Goal: Information Seeking & Learning: Find specific fact

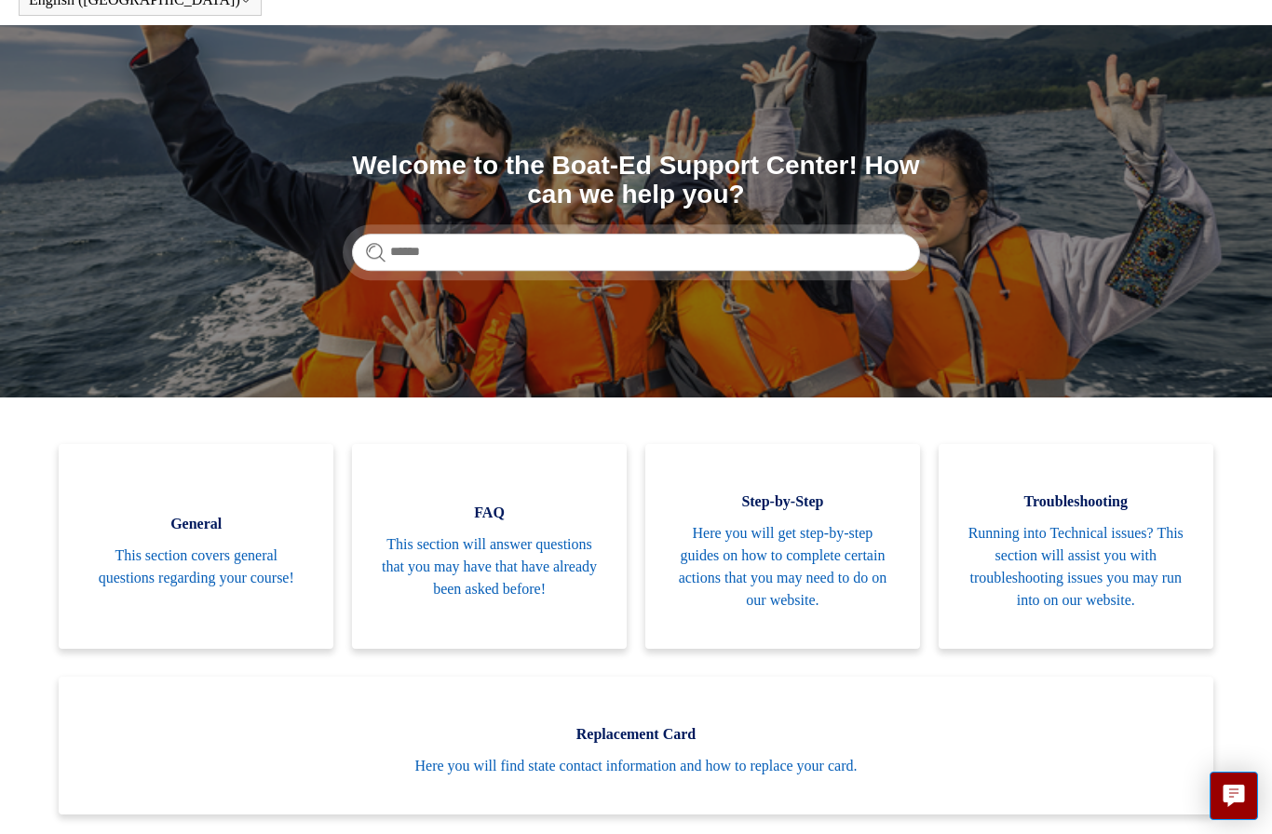
scroll to position [97, 0]
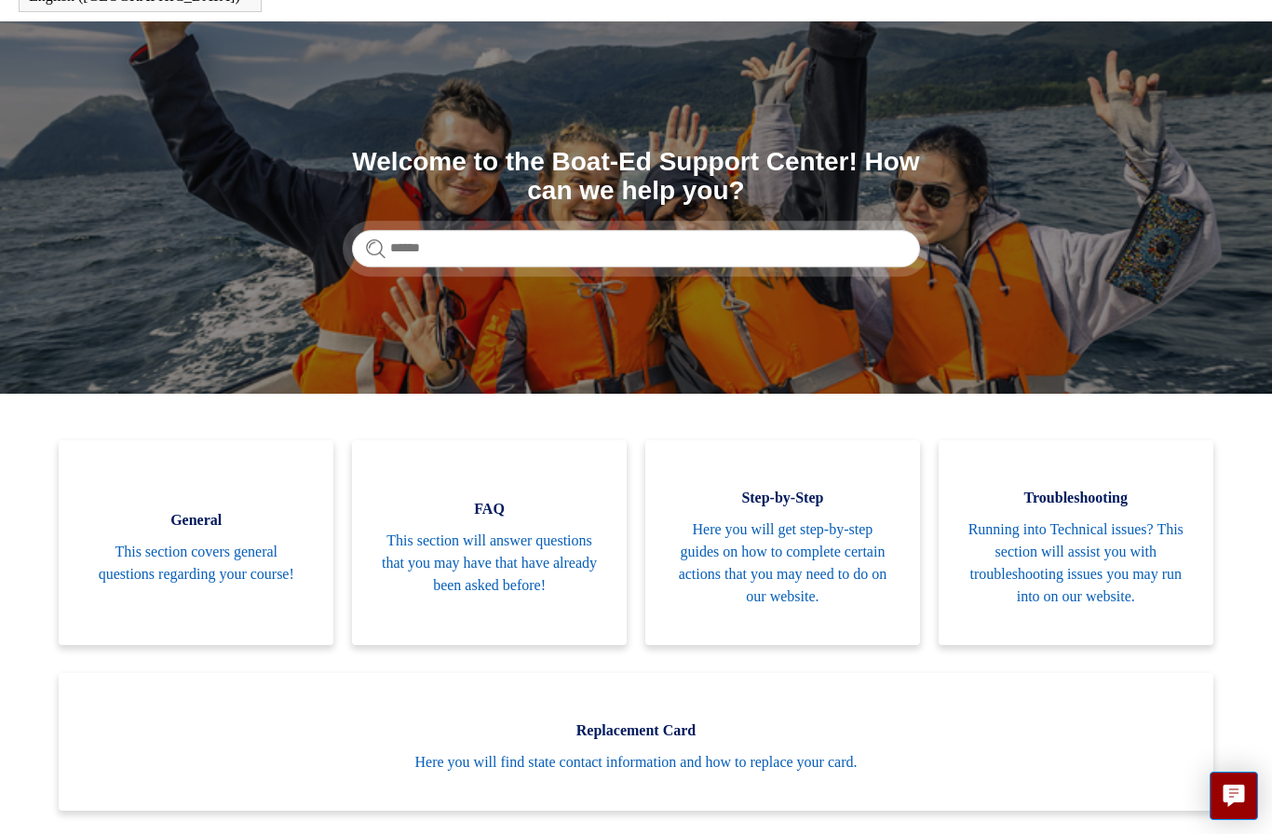
click at [512, 561] on span "This section will answer questions that you may have that have already been ask…" at bounding box center [489, 563] width 219 height 67
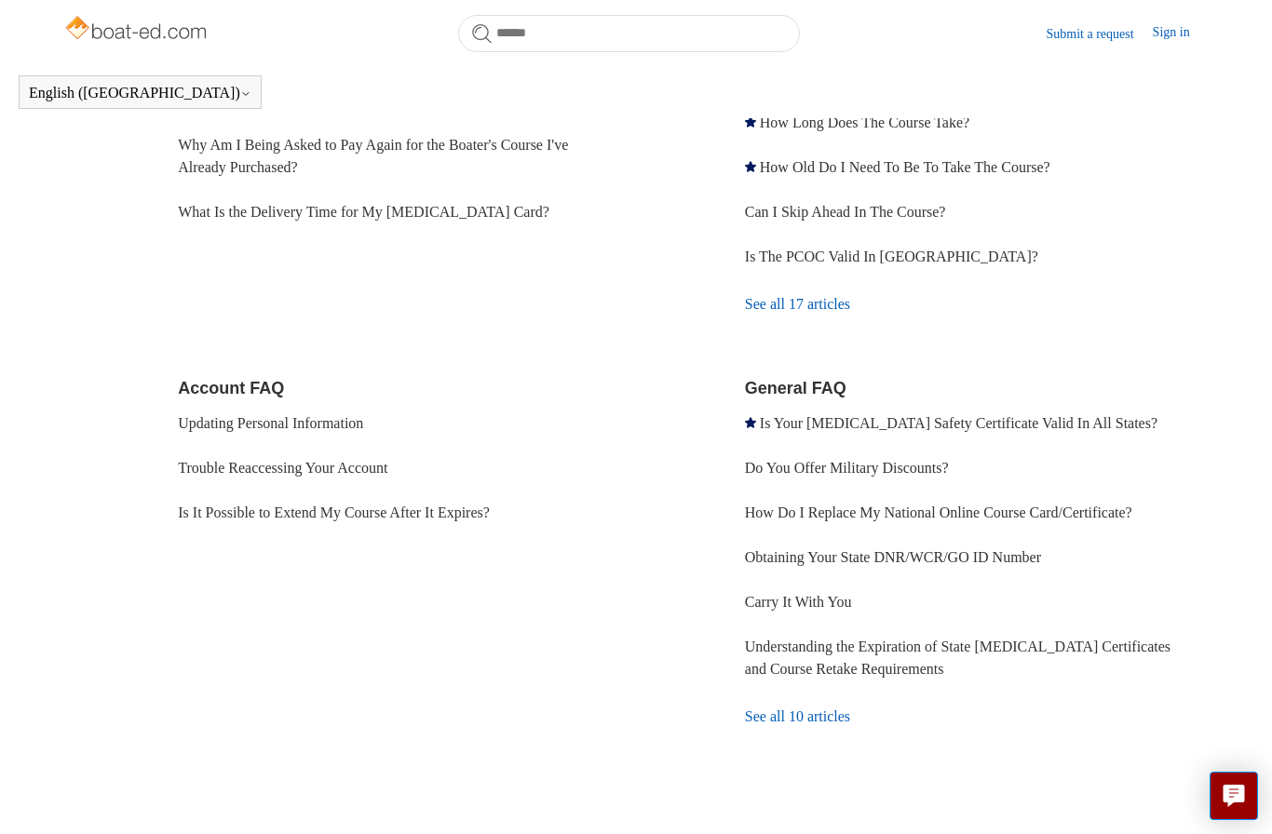
scroll to position [359, 0]
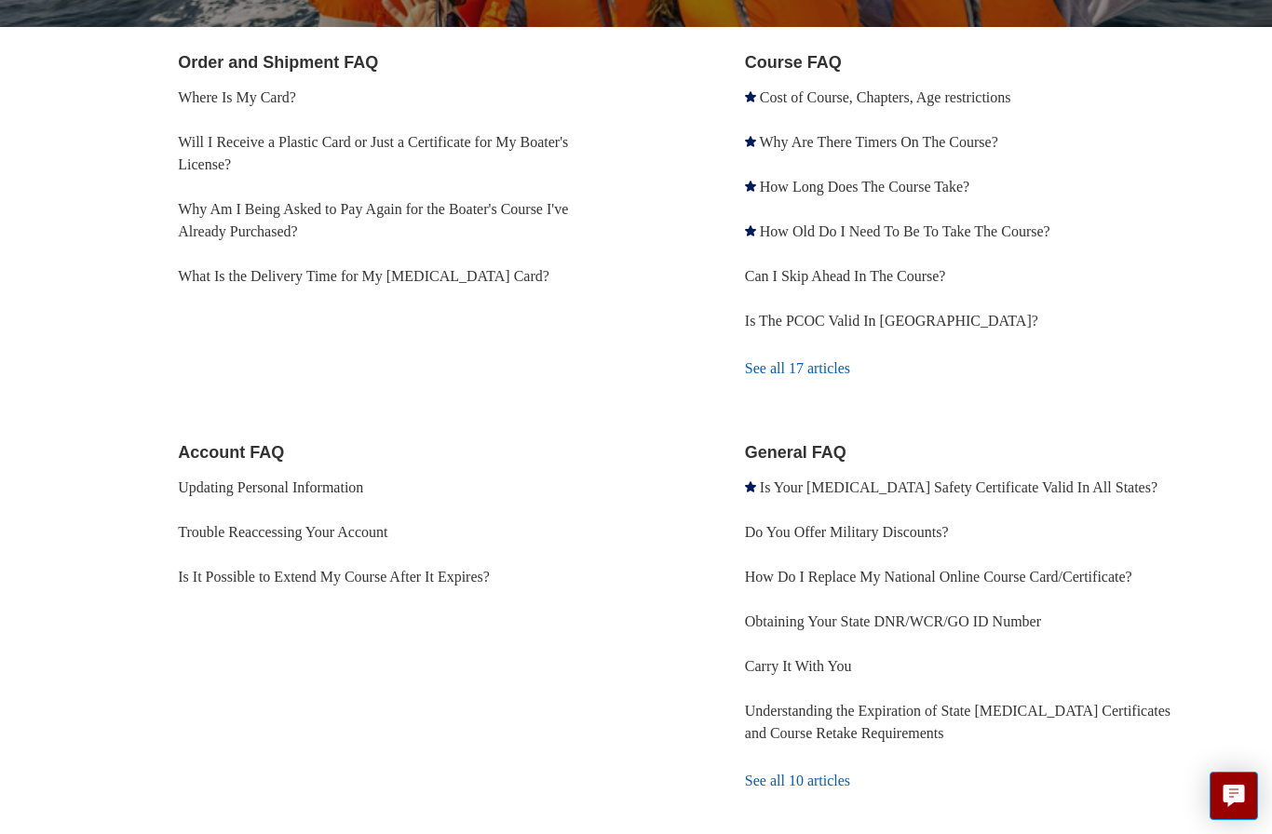
click at [1037, 704] on link "Understanding the Expiration of State [MEDICAL_DATA] Certificates and Course Re…" at bounding box center [958, 722] width 426 height 38
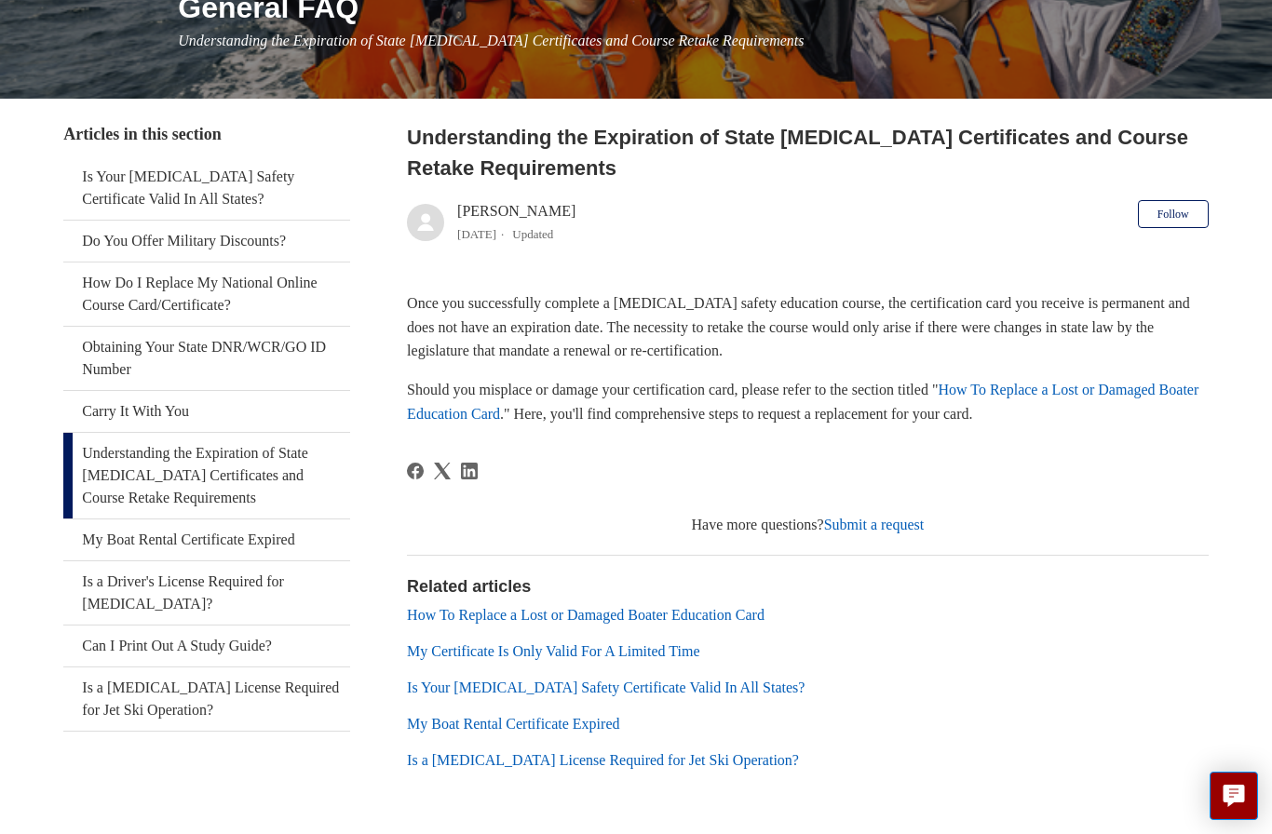
scroll to position [258, 0]
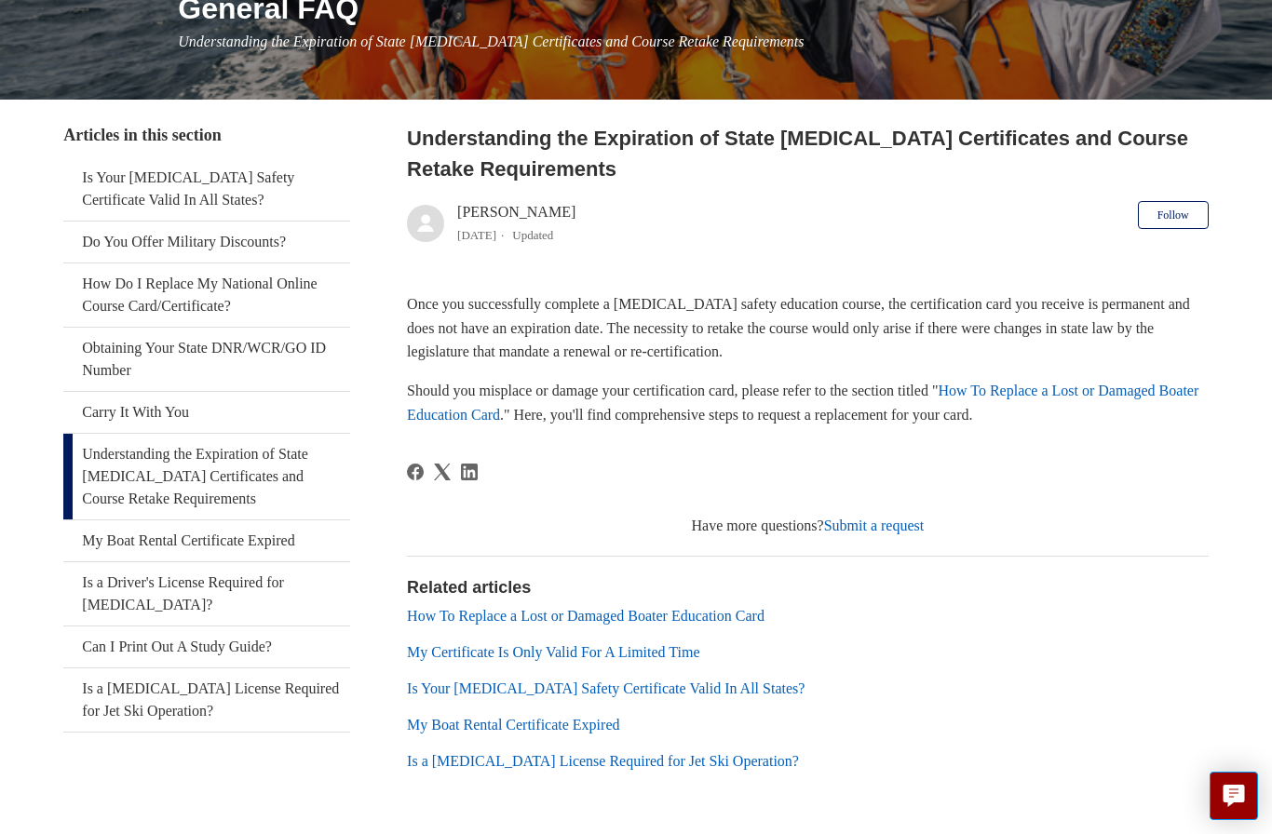
click at [581, 717] on link "My Boat Rental Certificate Expired" at bounding box center [513, 725] width 212 height 16
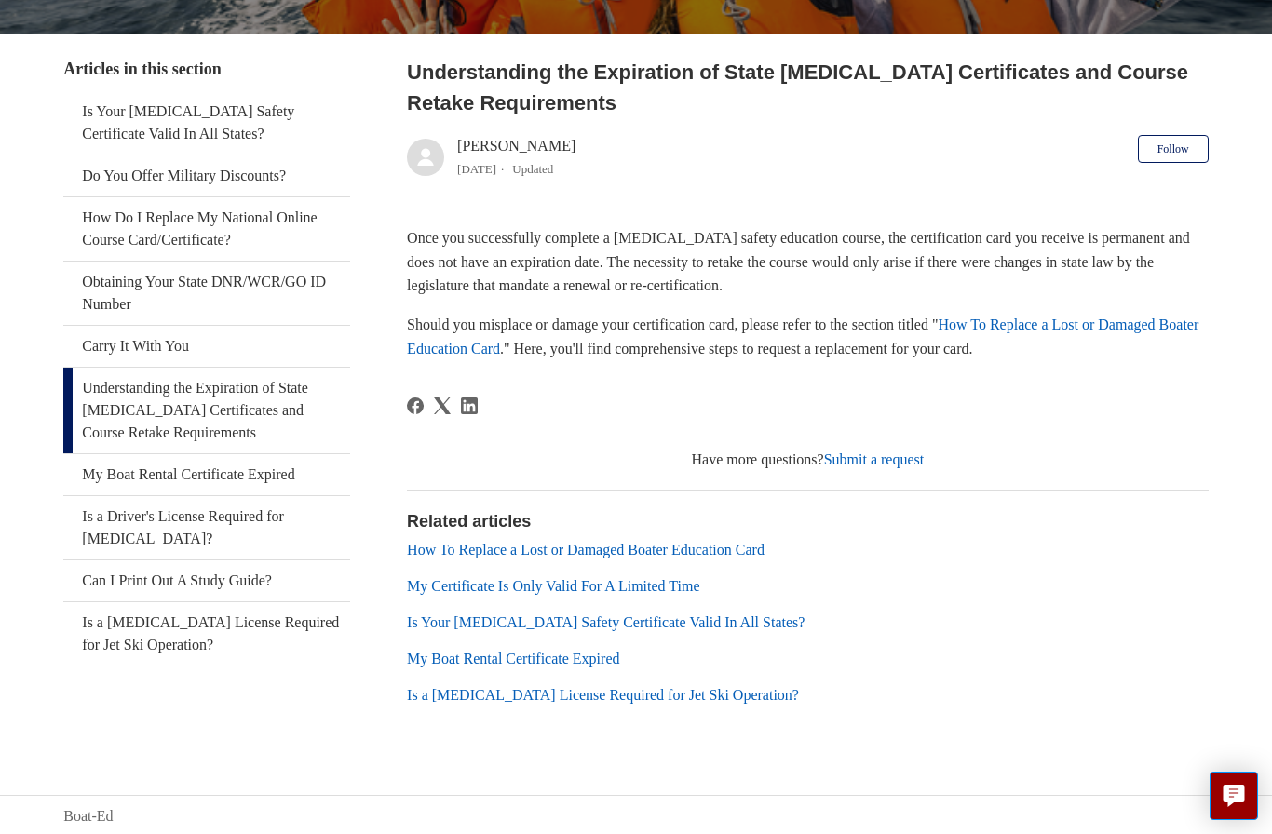
click at [650, 587] on link "My Certificate Is Only Valid For A Limited Time" at bounding box center [553, 586] width 292 height 16
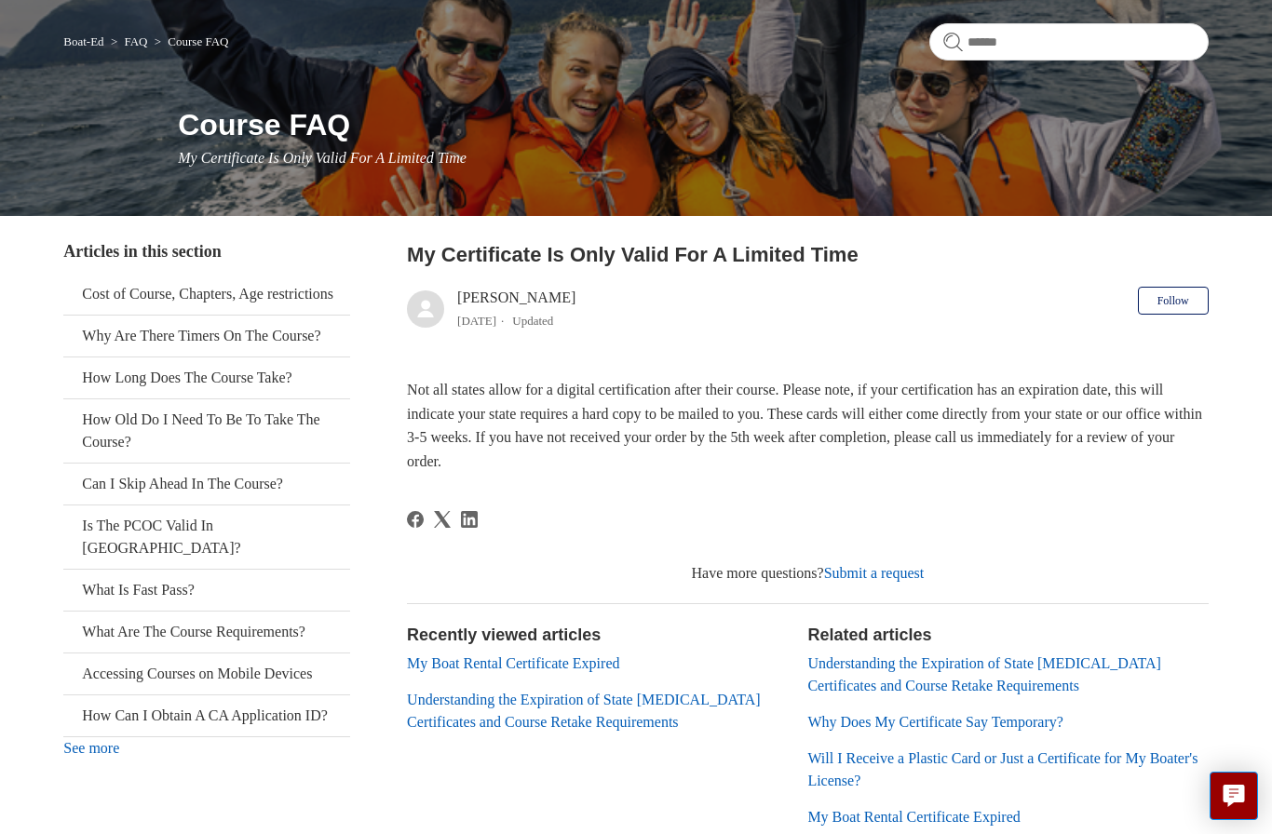
scroll to position [143, 0]
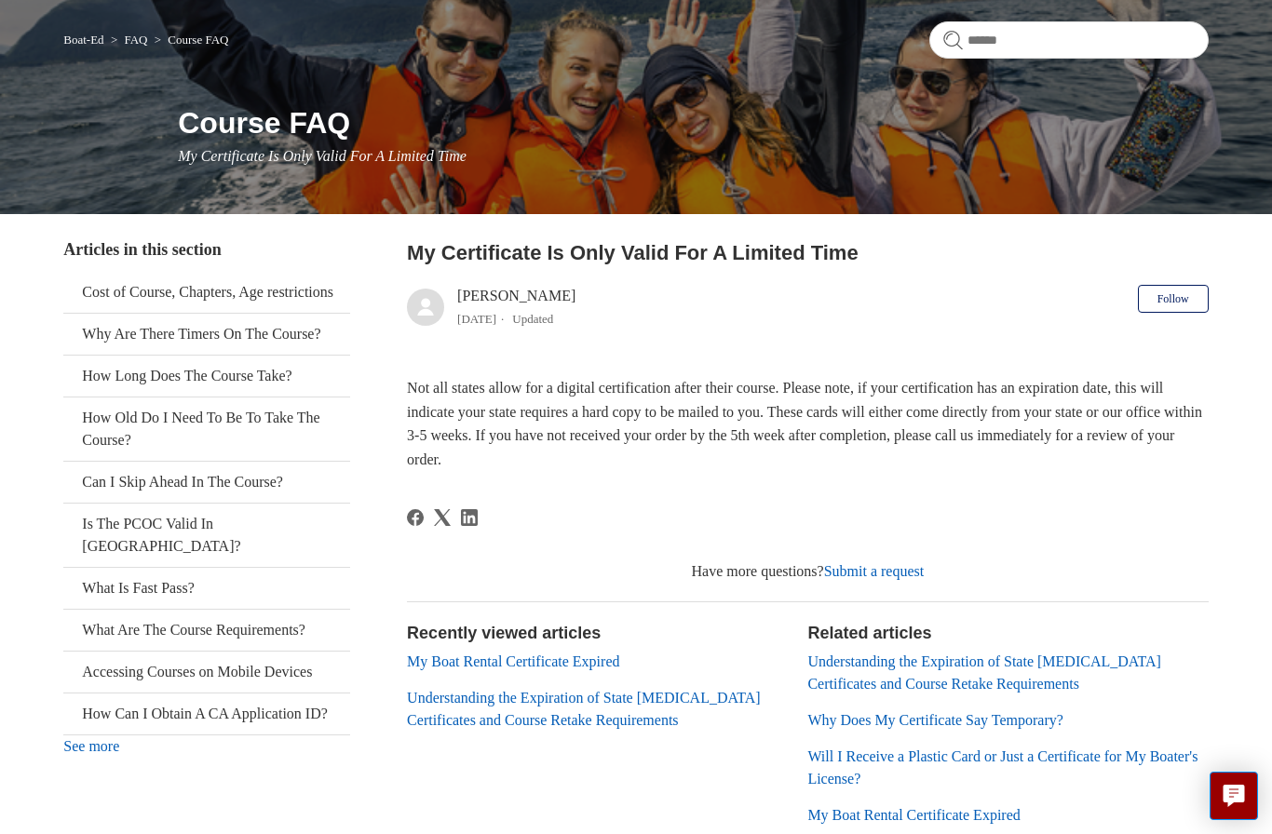
click at [1161, 658] on link "Understanding the Expiration of State [MEDICAL_DATA] Certificates and Course Re…" at bounding box center [984, 673] width 354 height 38
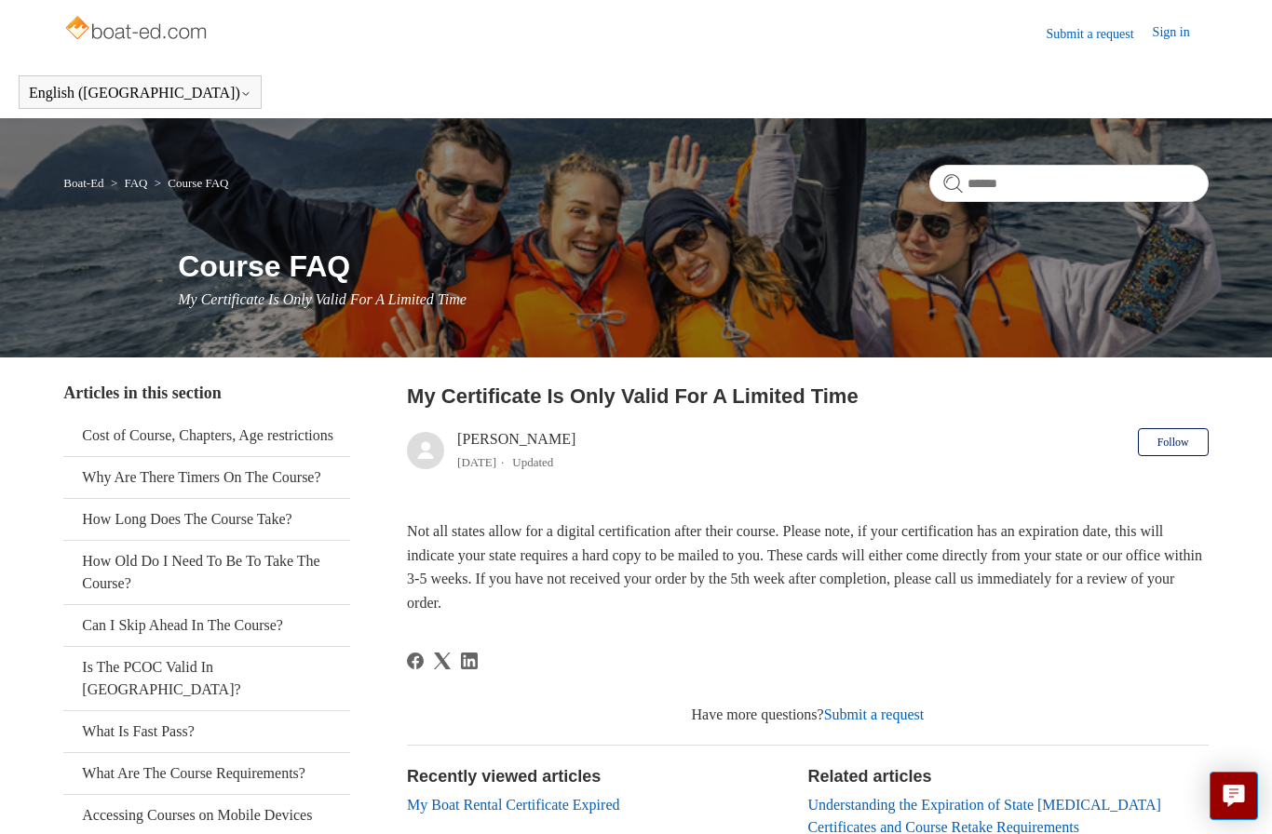
scroll to position [210, 0]
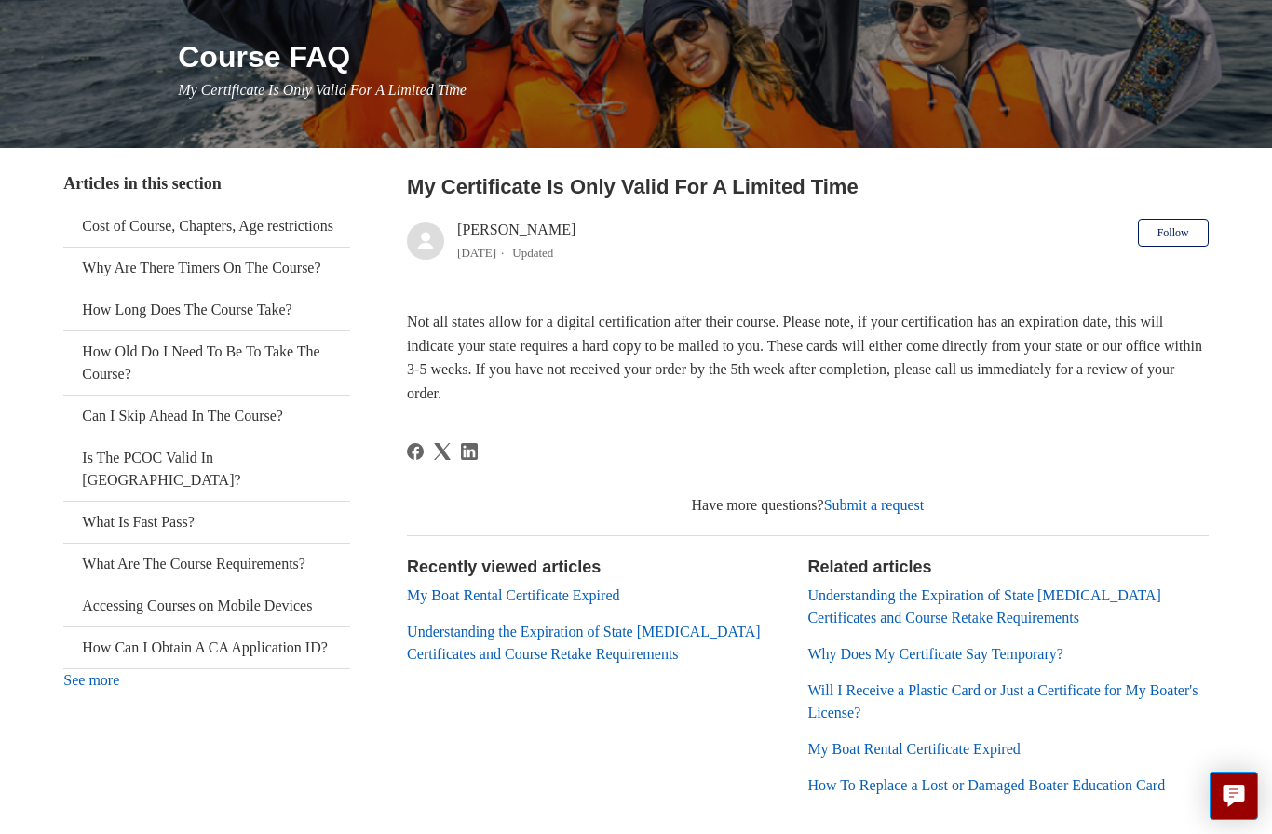
click at [156, 517] on link "What Is Fast Pass?" at bounding box center [206, 522] width 286 height 41
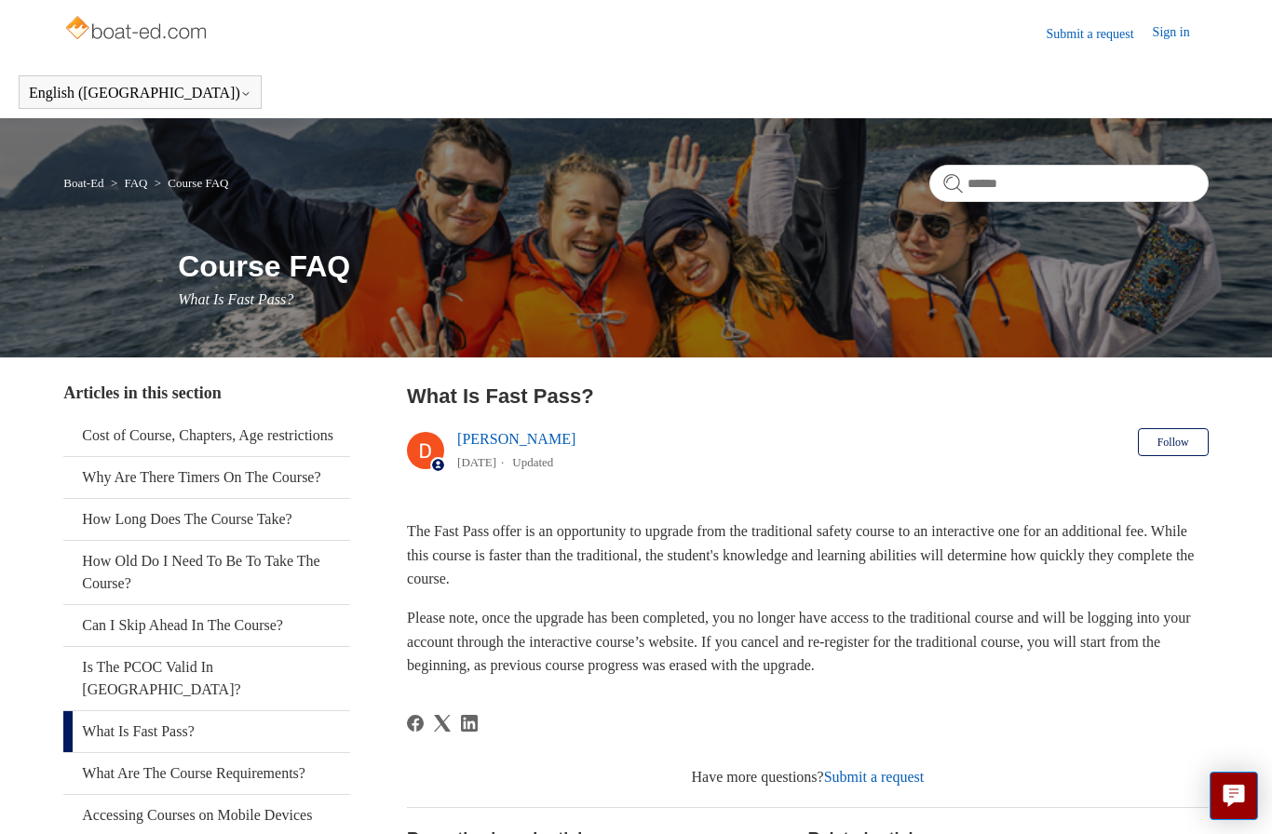
click at [207, 429] on link "Cost of Course, Chapters, Age restrictions" at bounding box center [206, 435] width 286 height 41
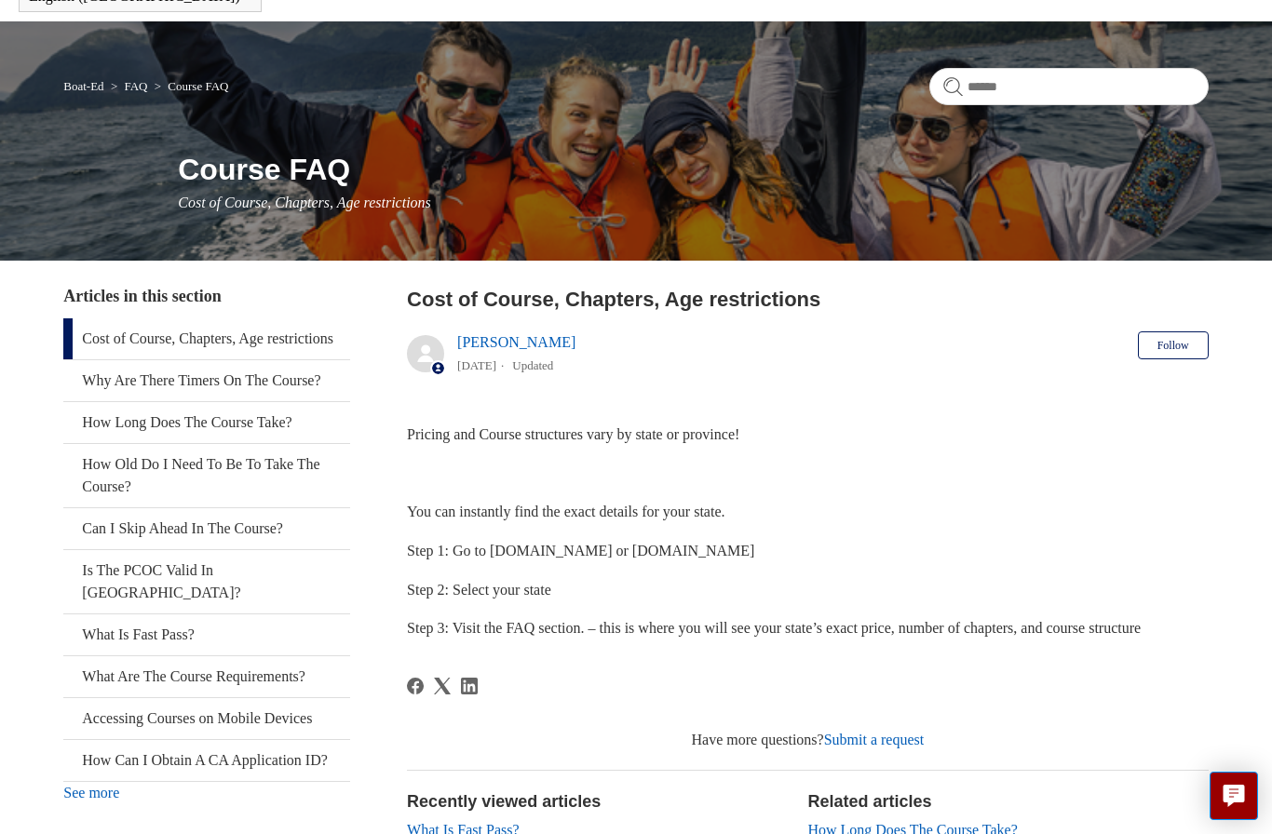
scroll to position [99, 0]
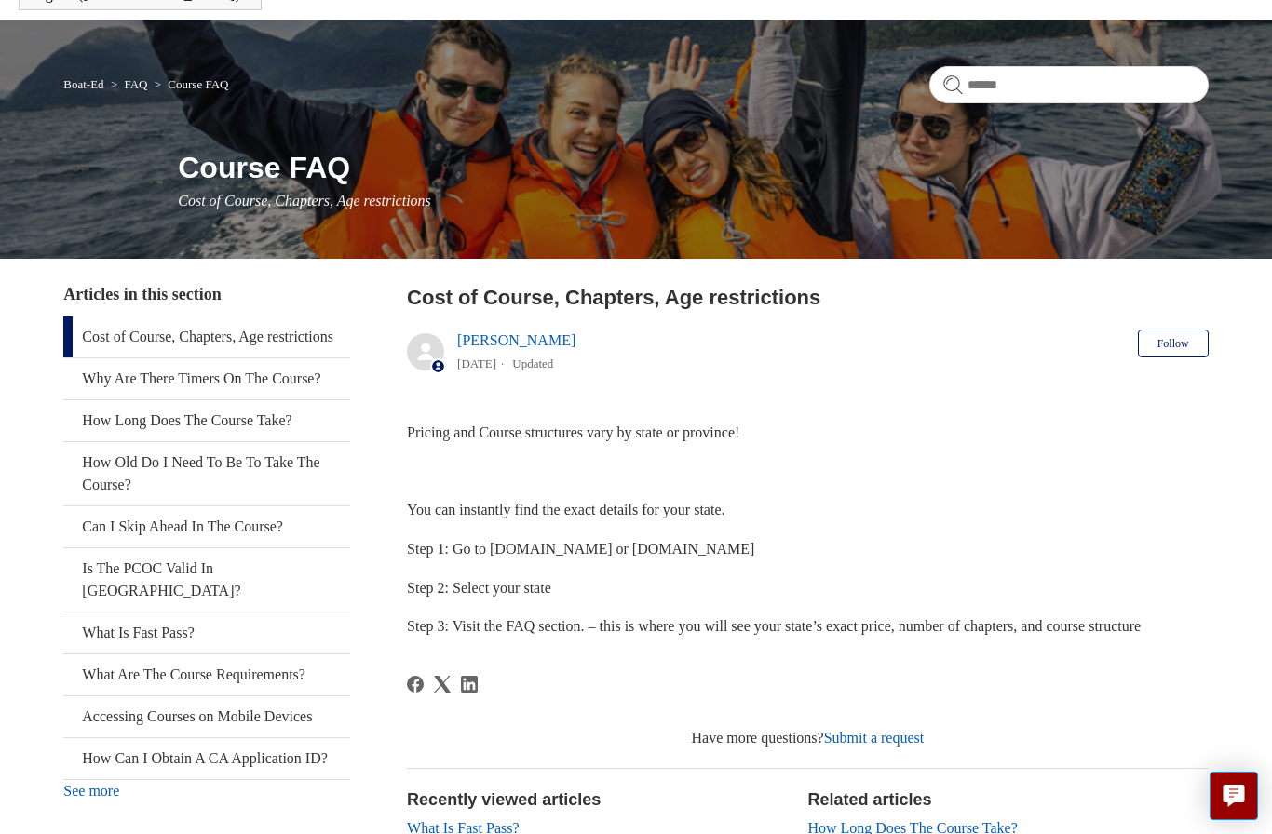
click at [632, 554] on span "Step 1: Go to [DOMAIN_NAME] or [DOMAIN_NAME]" at bounding box center [580, 549] width 347 height 16
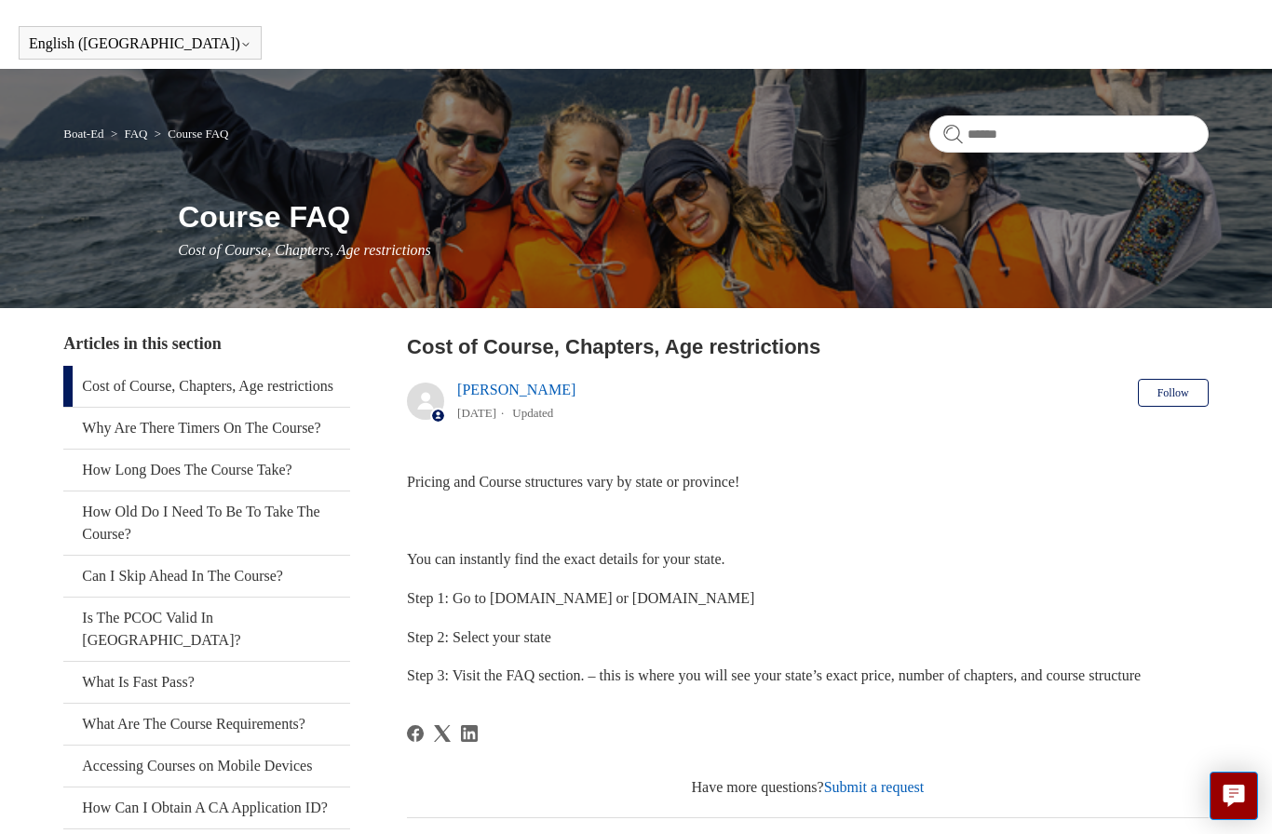
scroll to position [0, 0]
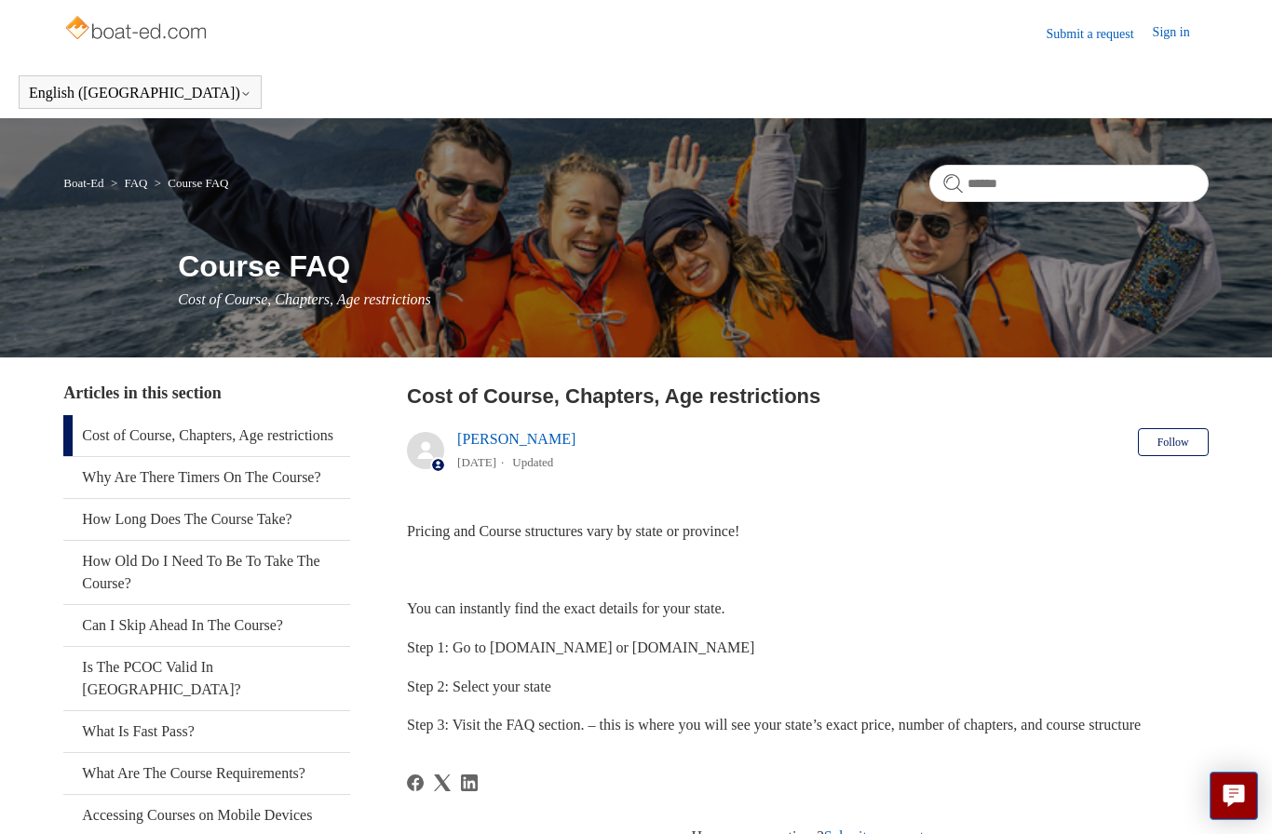
click at [166, 36] on img at bounding box center [137, 29] width 148 height 37
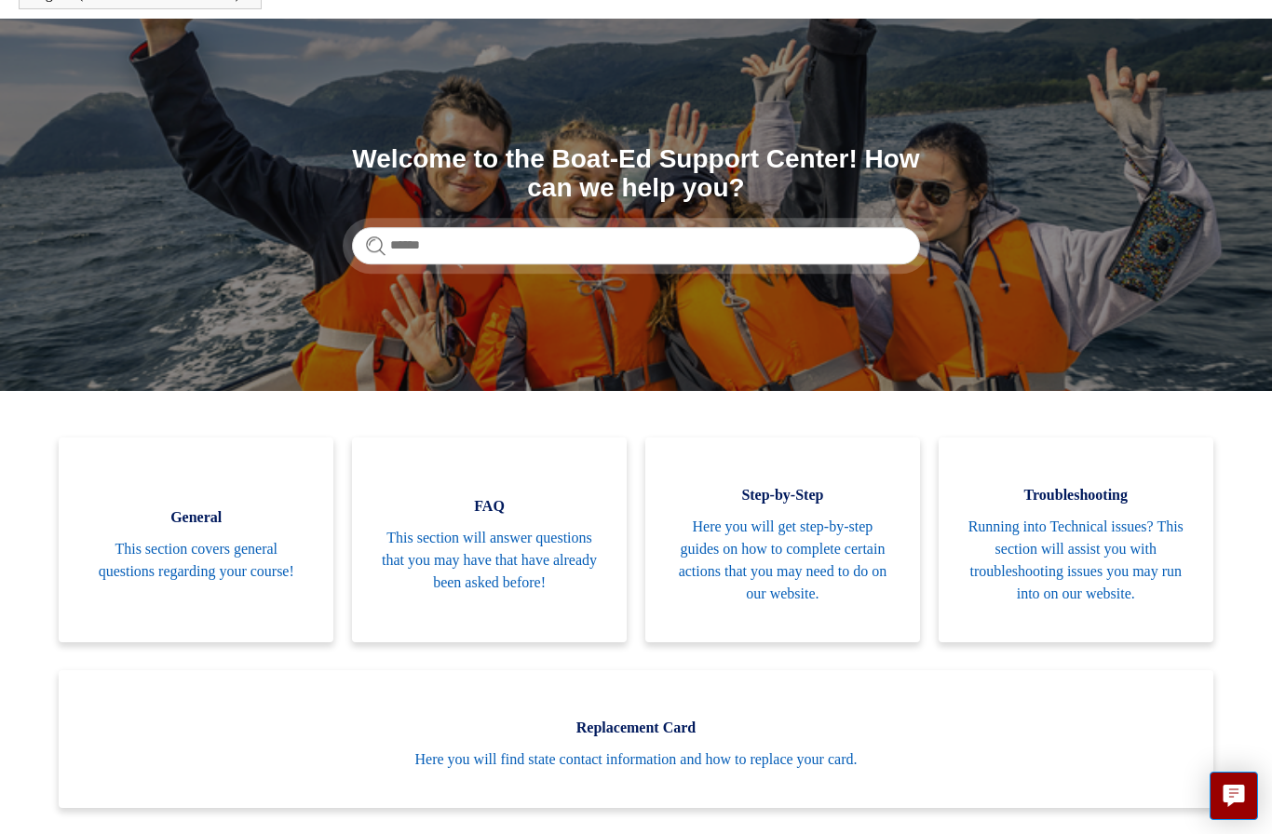
scroll to position [101, 0]
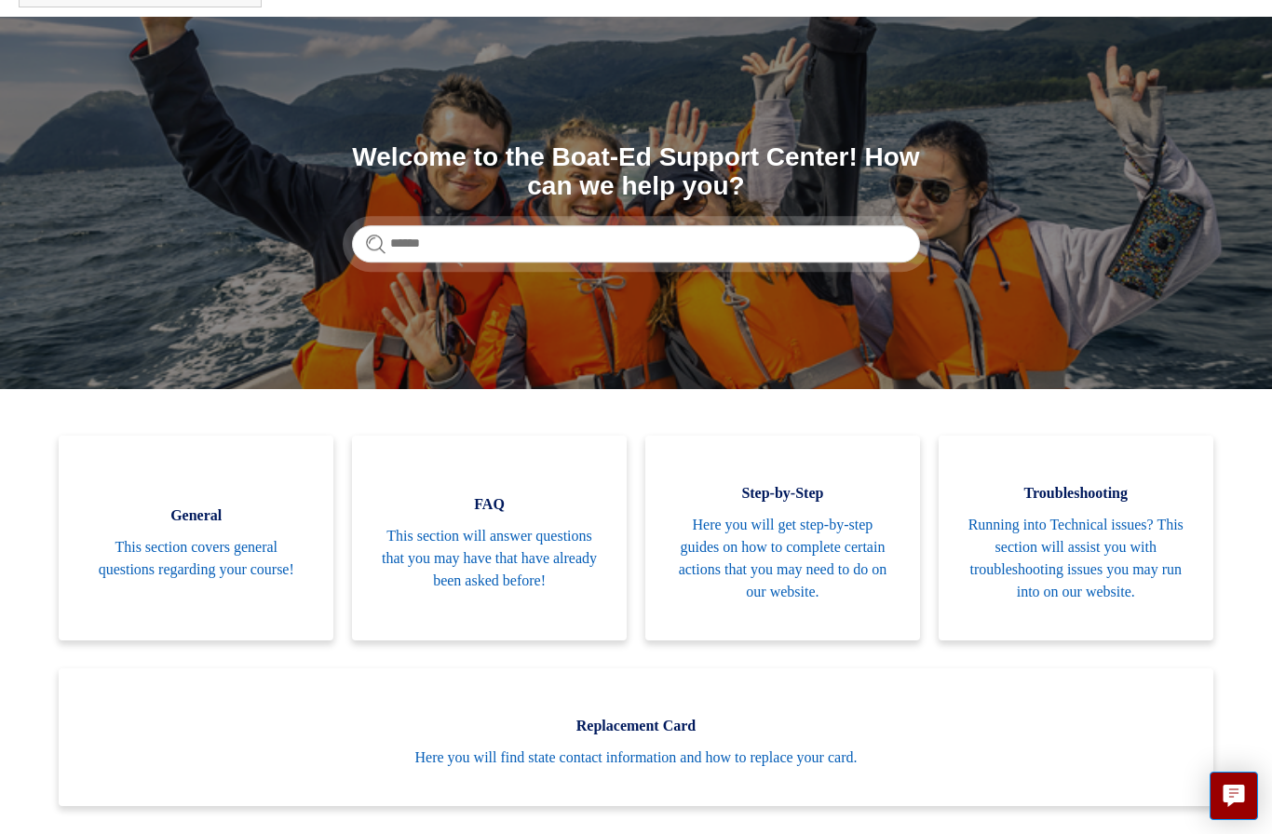
click at [818, 767] on link "Replacement Card Here you will find state contact information and how to replac…" at bounding box center [636, 738] width 1154 height 138
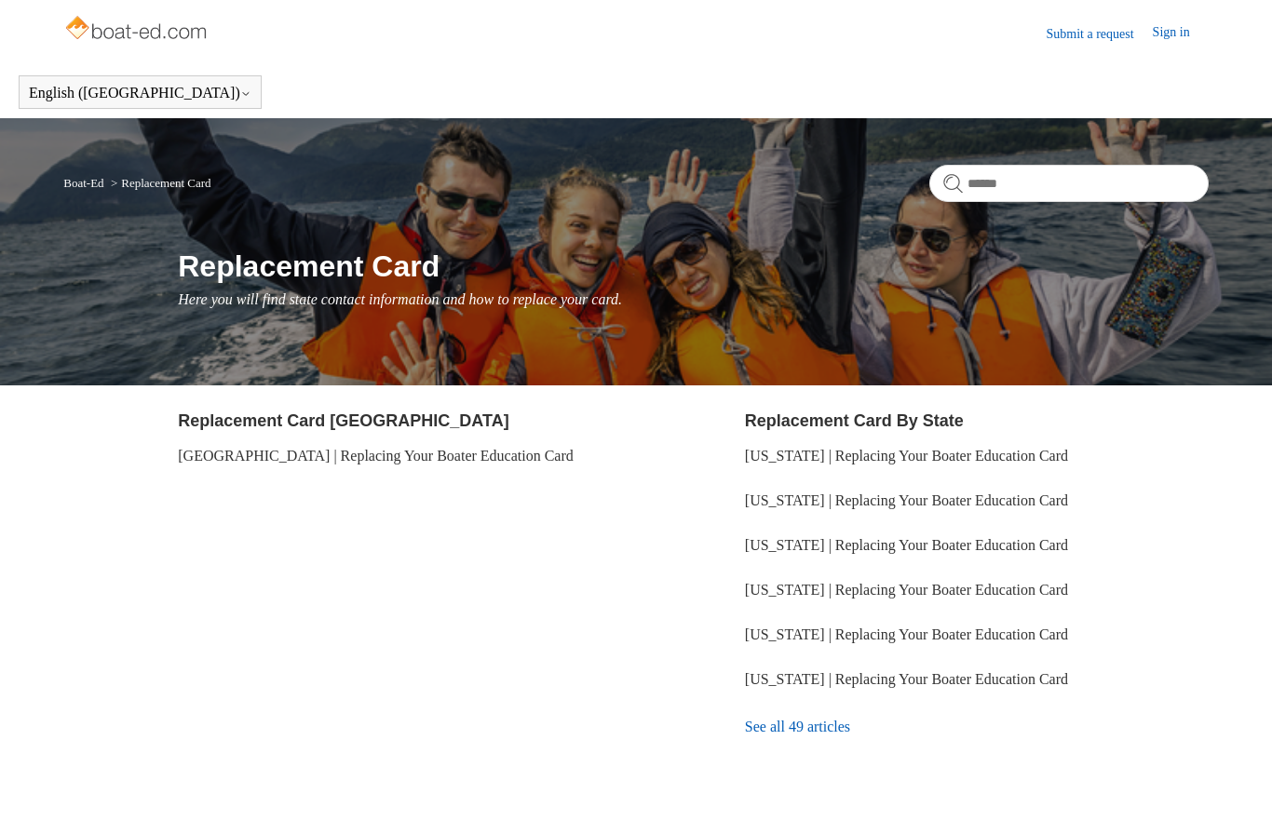
scroll to position [6, 0]
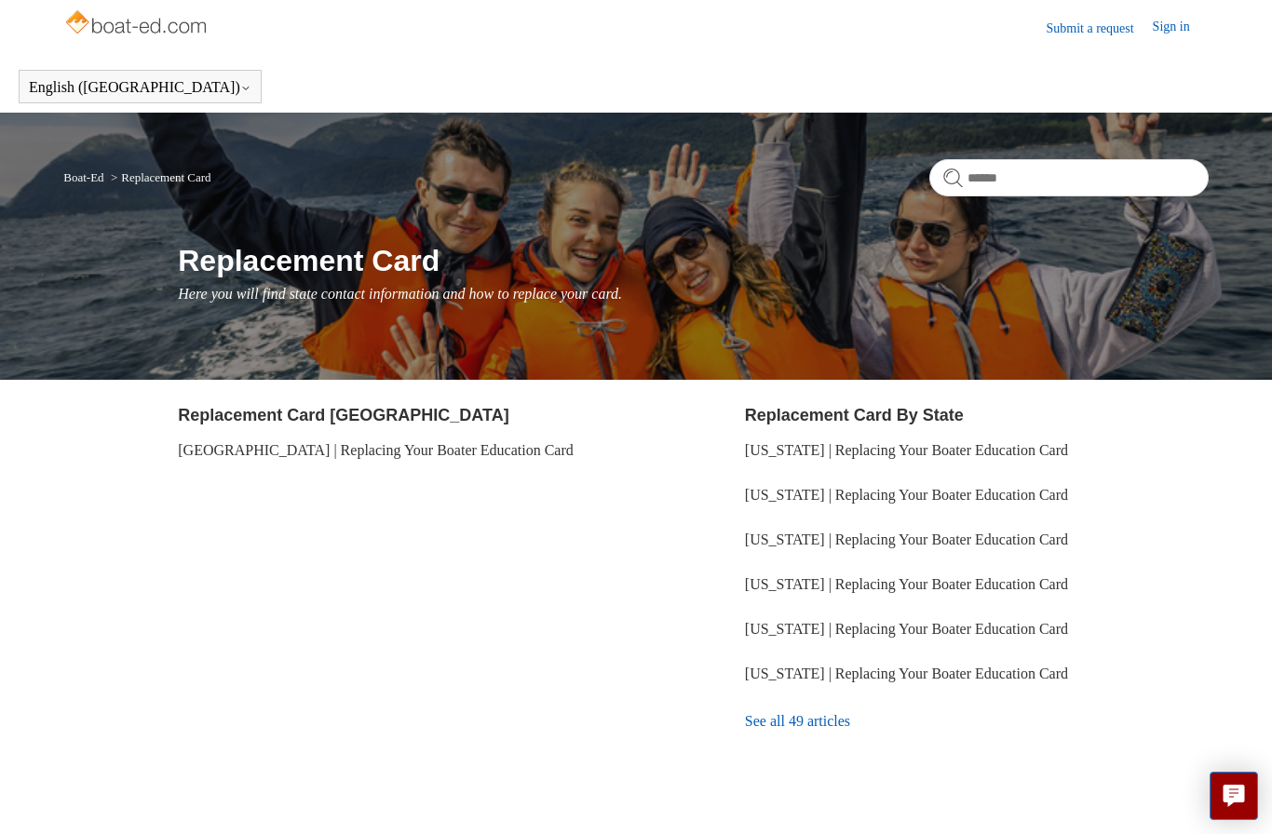
click at [819, 730] on link "See all 49 articles" at bounding box center [977, 722] width 464 height 50
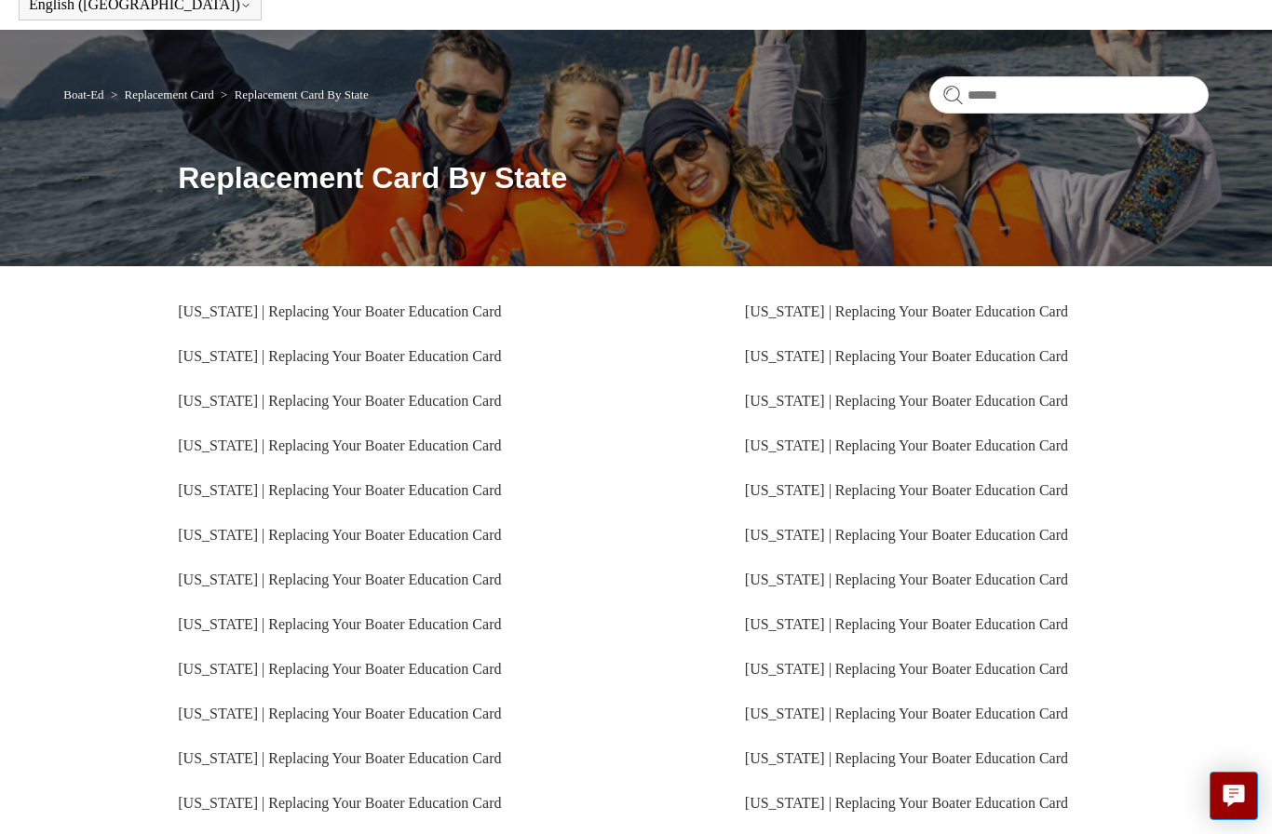
scroll to position [91, 0]
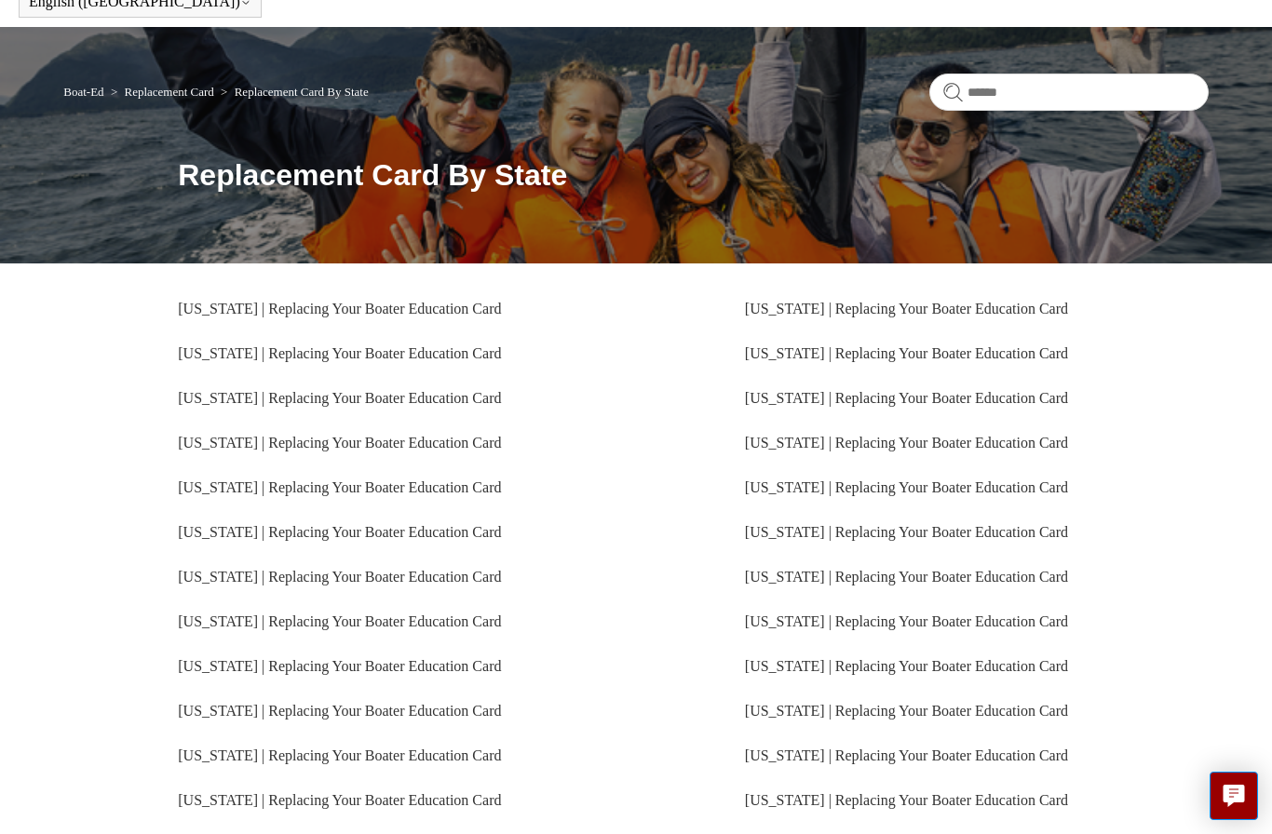
click at [349, 763] on link "[US_STATE] | Replacing Your Boater Education Card" at bounding box center [339, 756] width 323 height 16
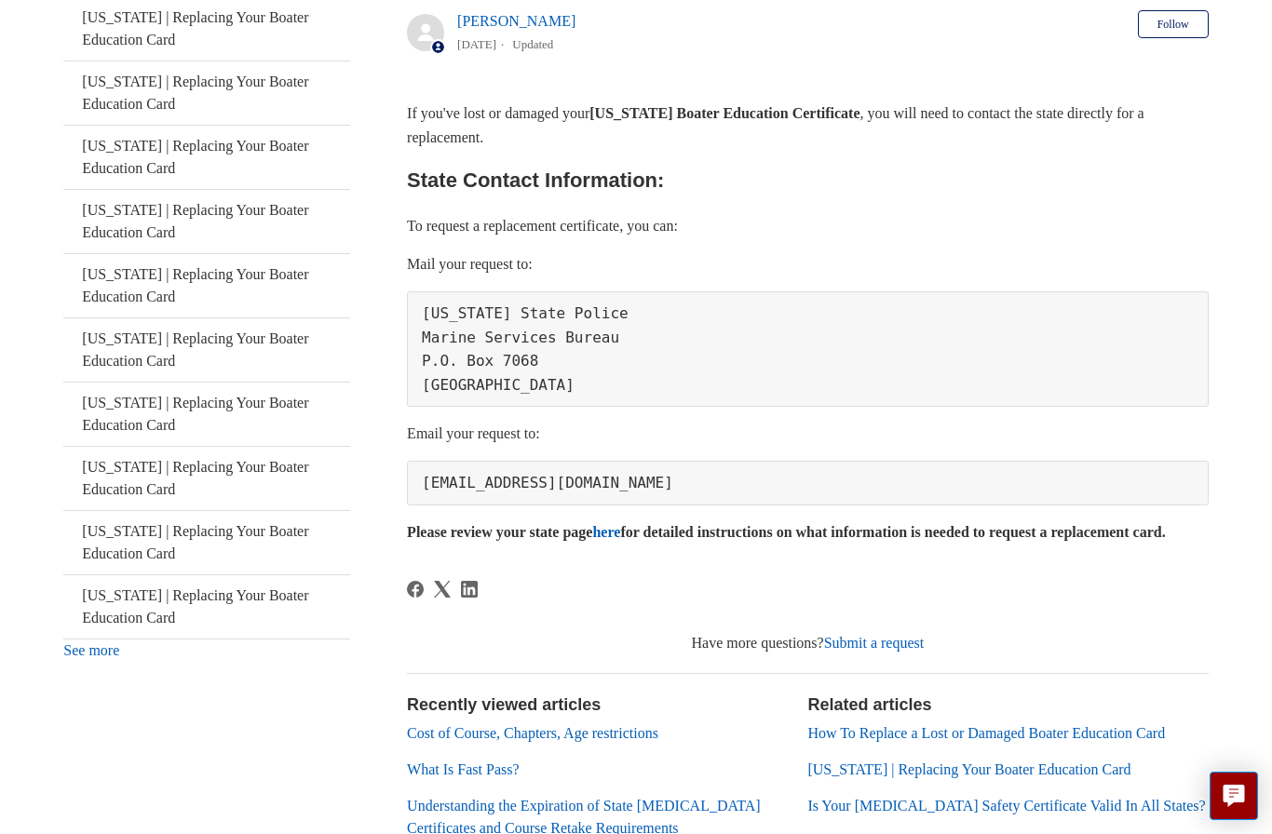
scroll to position [421, 0]
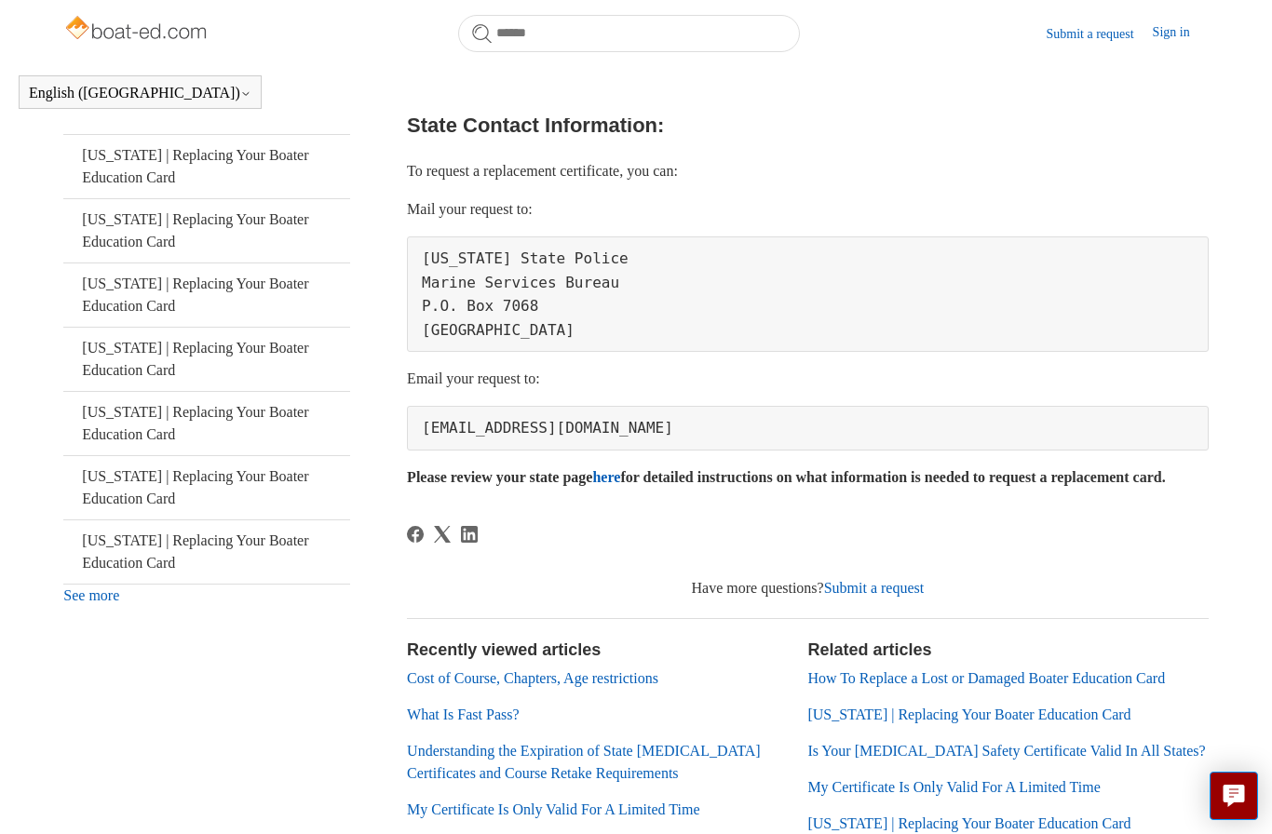
click at [620, 471] on link "here" at bounding box center [606, 477] width 28 height 16
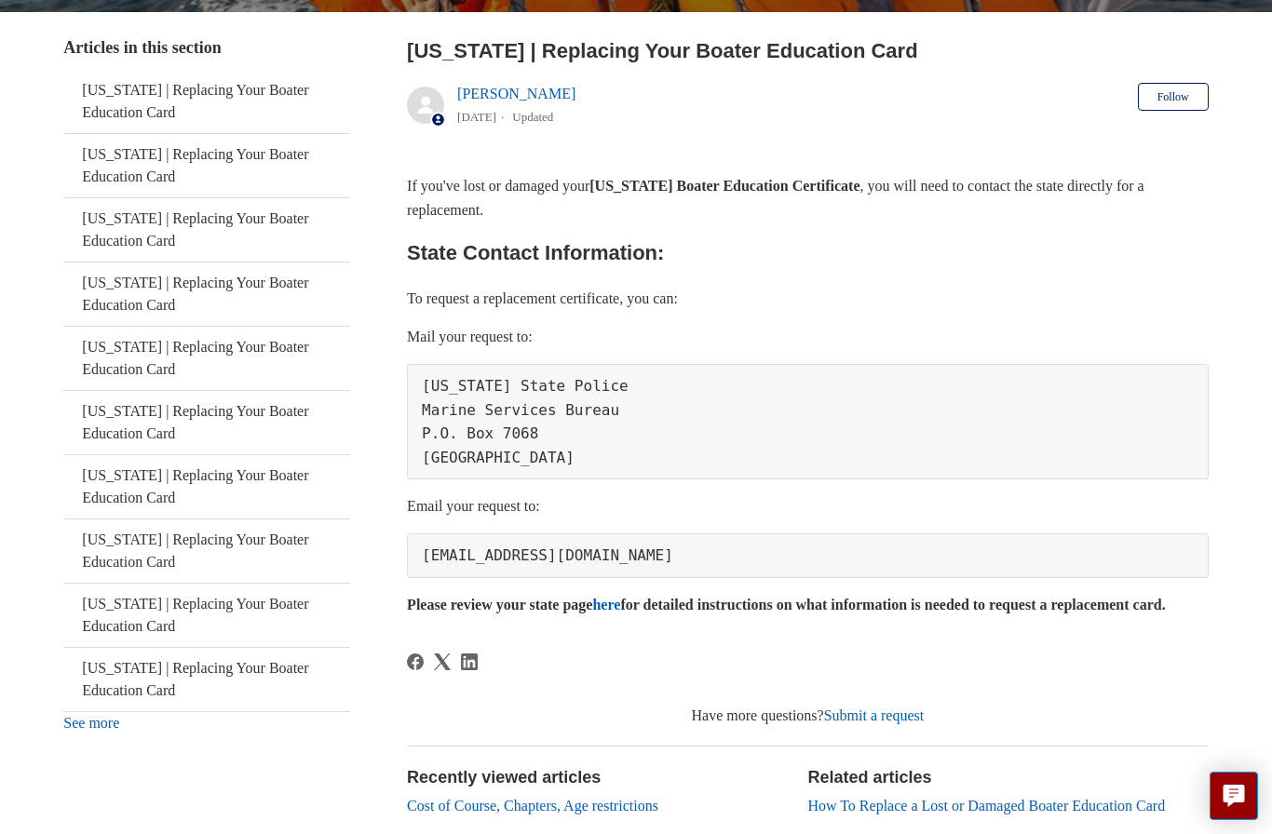
scroll to position [388, 0]
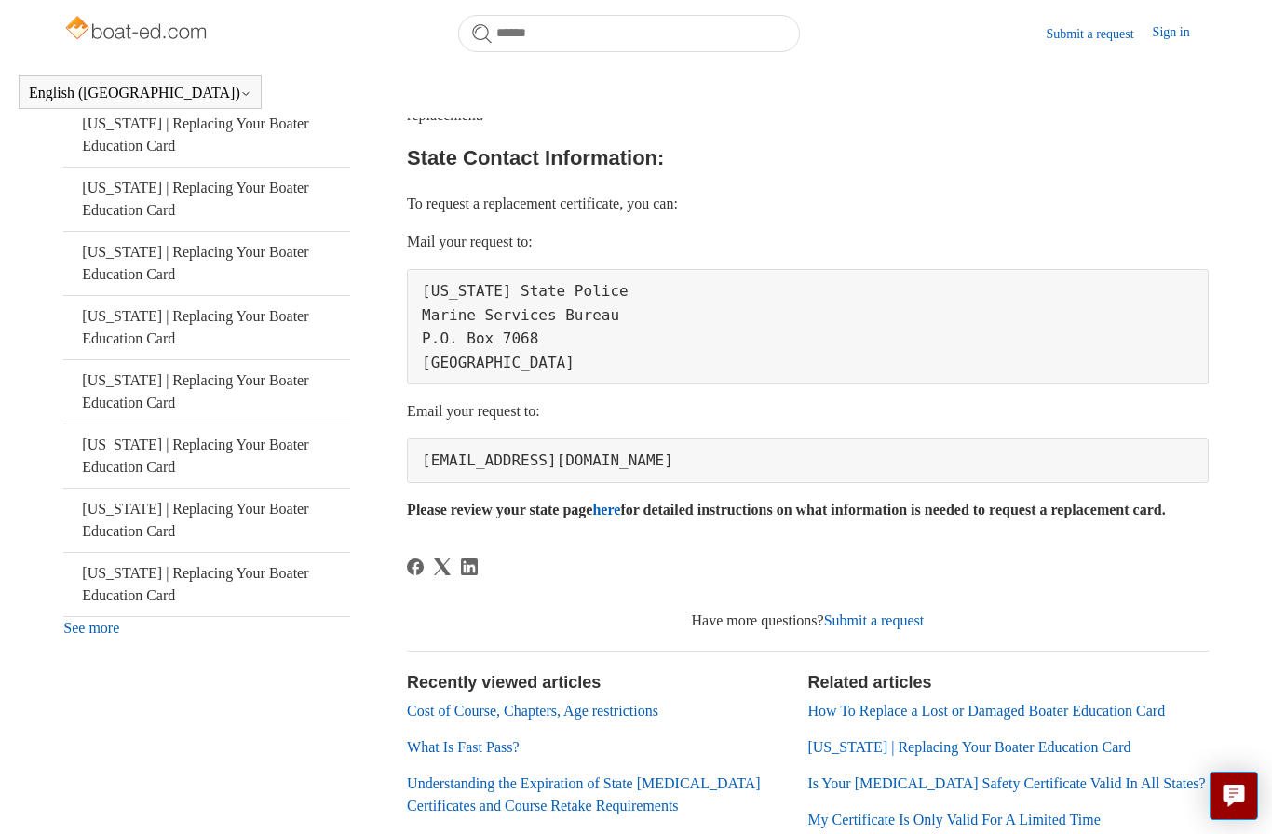
click at [482, 454] on pre "[EMAIL_ADDRESS][DOMAIN_NAME]" at bounding box center [808, 461] width 802 height 45
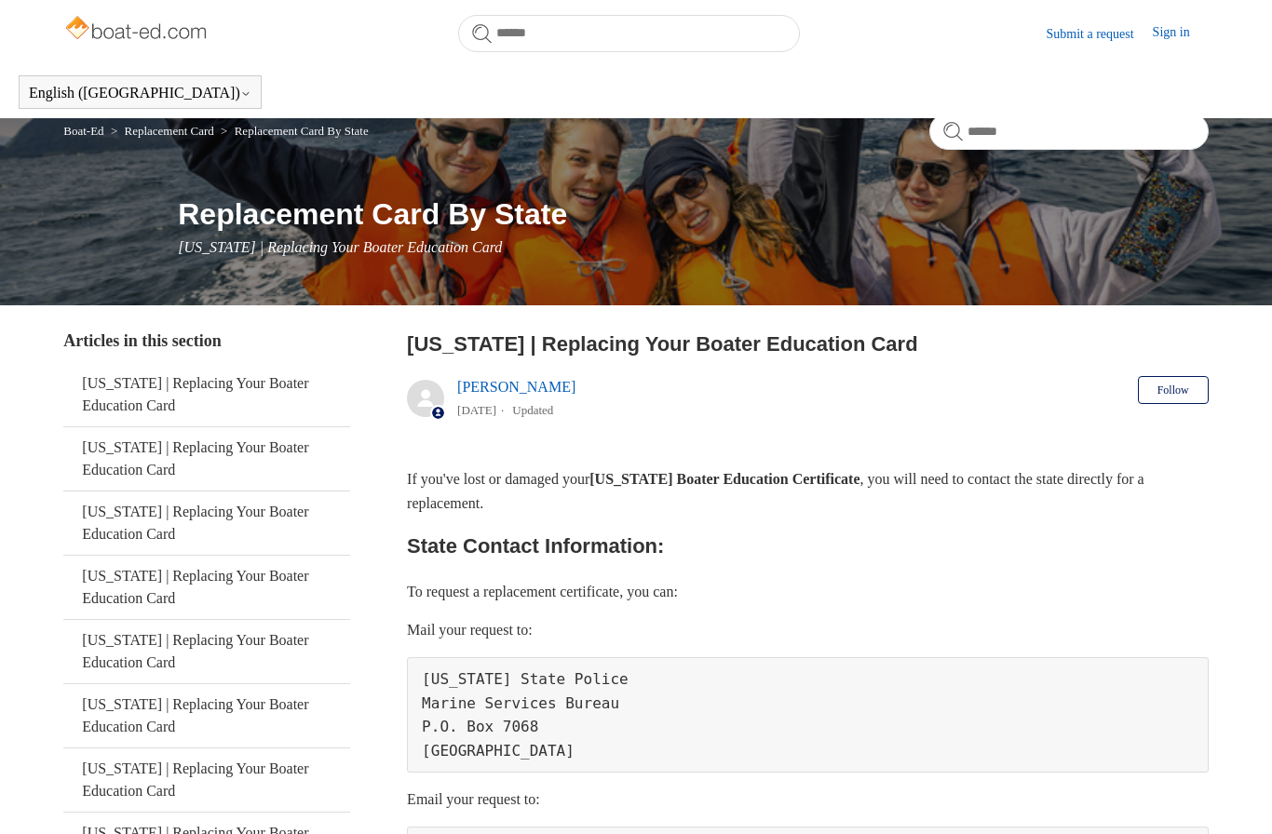
scroll to position [507, 0]
